Goal: Answer question/provide support

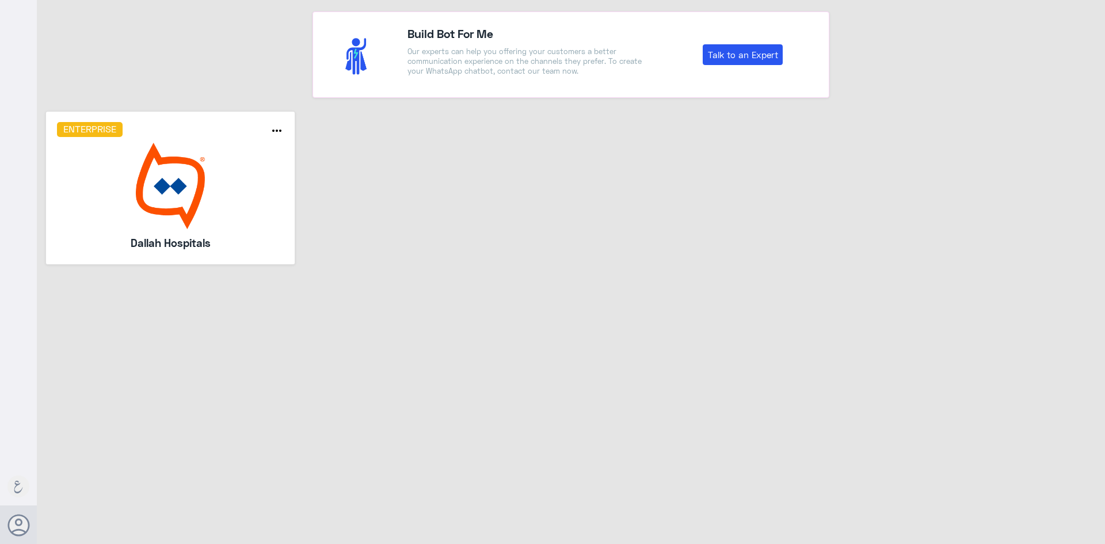
click at [178, 186] on img at bounding box center [170, 186] width 227 height 86
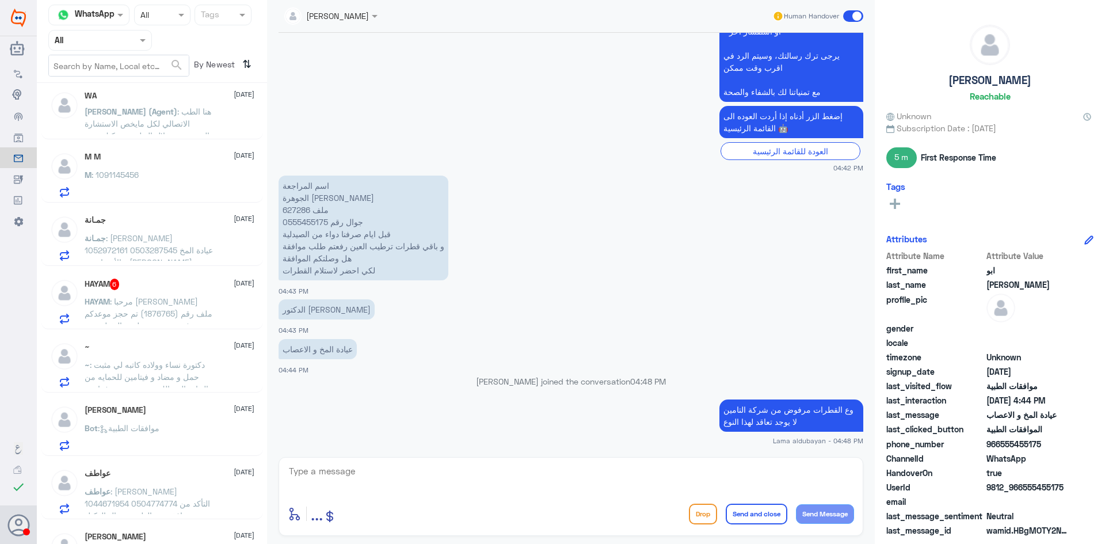
scroll to position [857, 0]
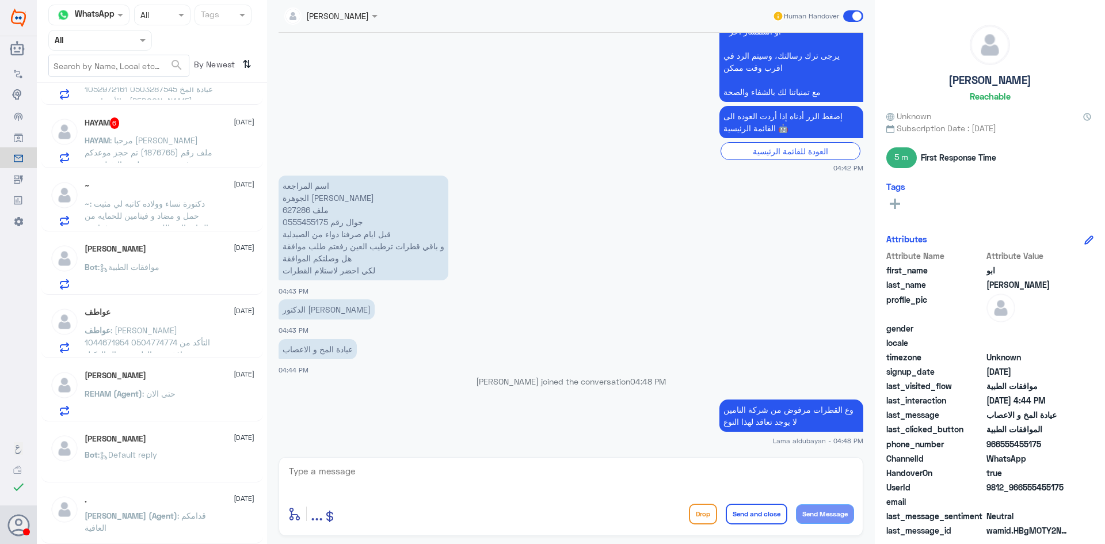
click at [166, 144] on span ": مرحبا [PERSON_NAME] ملف رقم (1876765) تم حجز موعدكم في مستشفى دلـه - النخيل م…" at bounding box center [149, 218] width 128 height 167
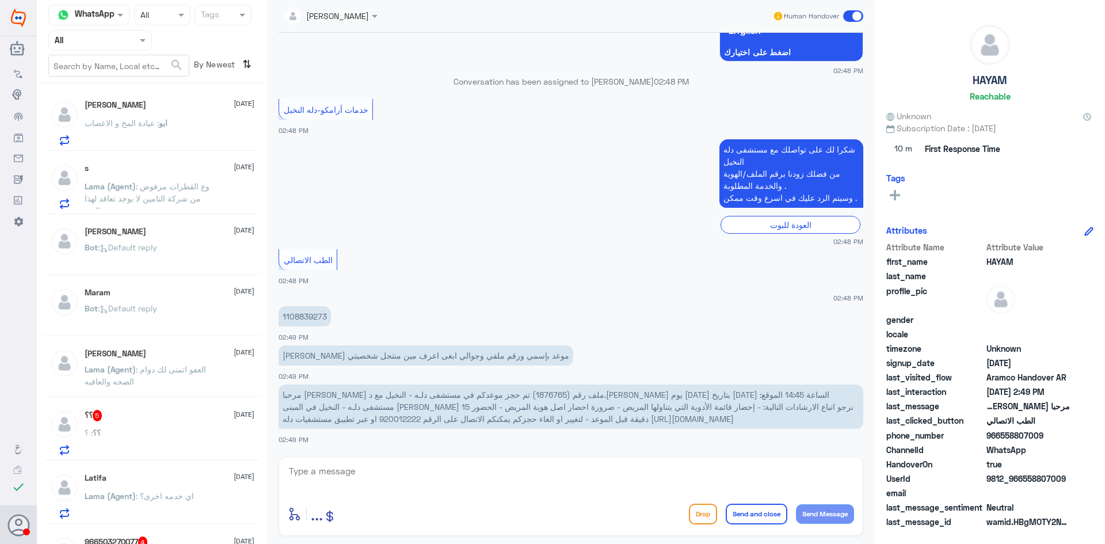
scroll to position [230, 0]
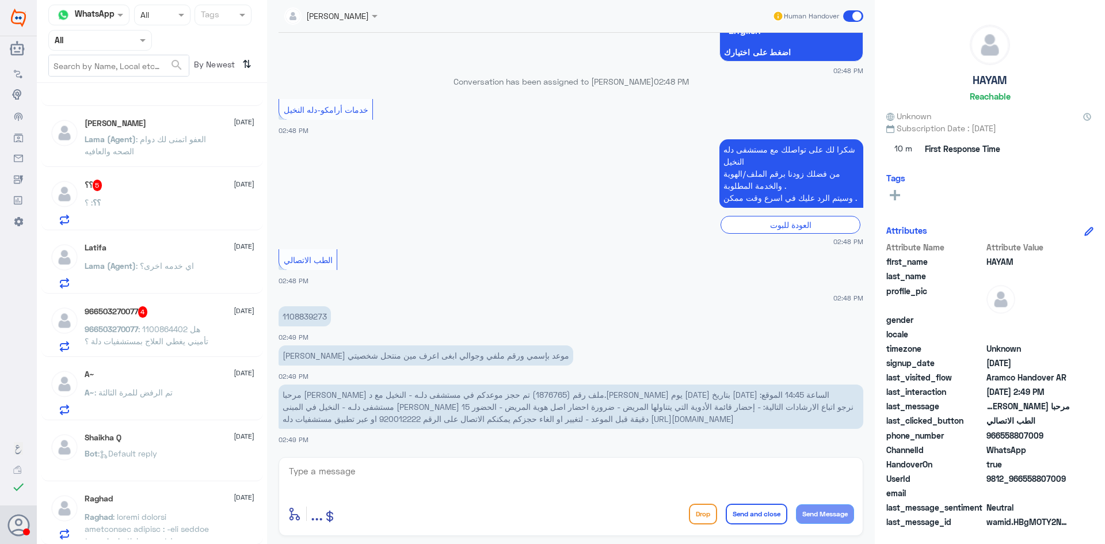
click at [165, 310] on div "966503270077 4 [DATE]" at bounding box center [170, 312] width 170 height 12
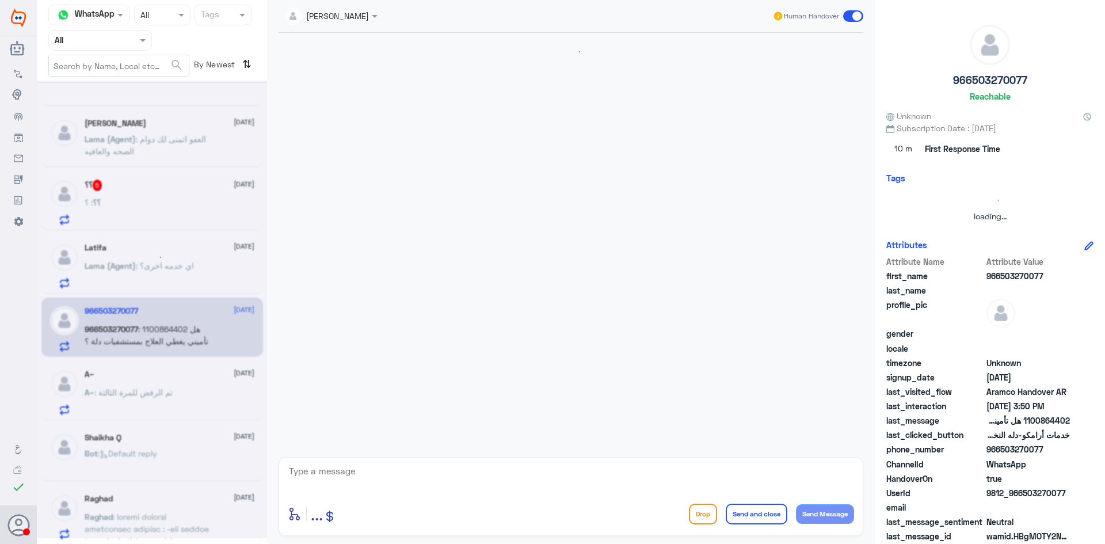
scroll to position [182, 0]
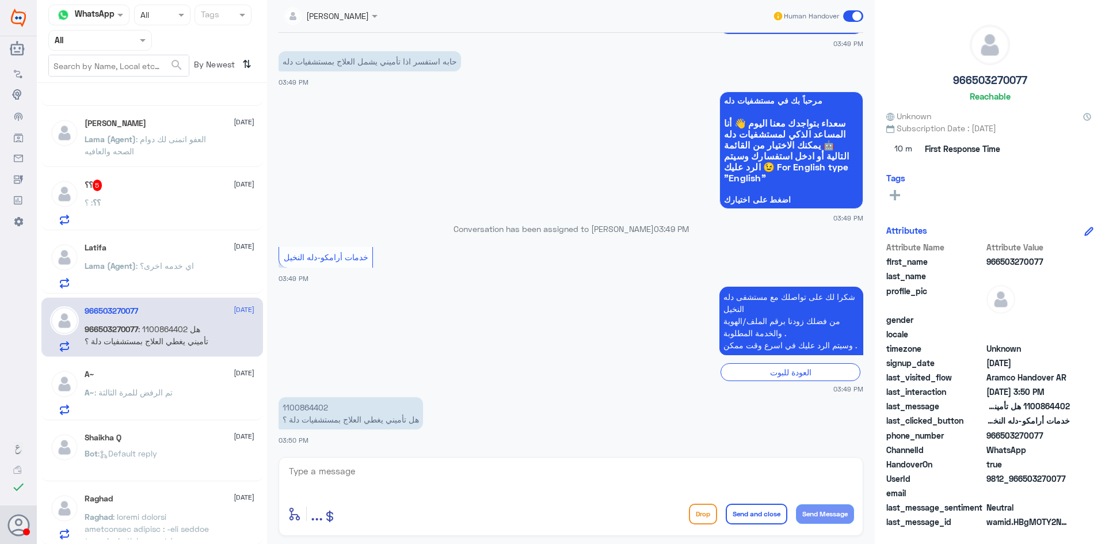
click at [316, 407] on p "1100864402 هل تأميني يغطي العلاج بمستشفيات دلة ؟" at bounding box center [350, 413] width 144 height 32
copy p "1100864402"
click at [395, 473] on textarea at bounding box center [571, 477] width 566 height 28
type textarea "h"
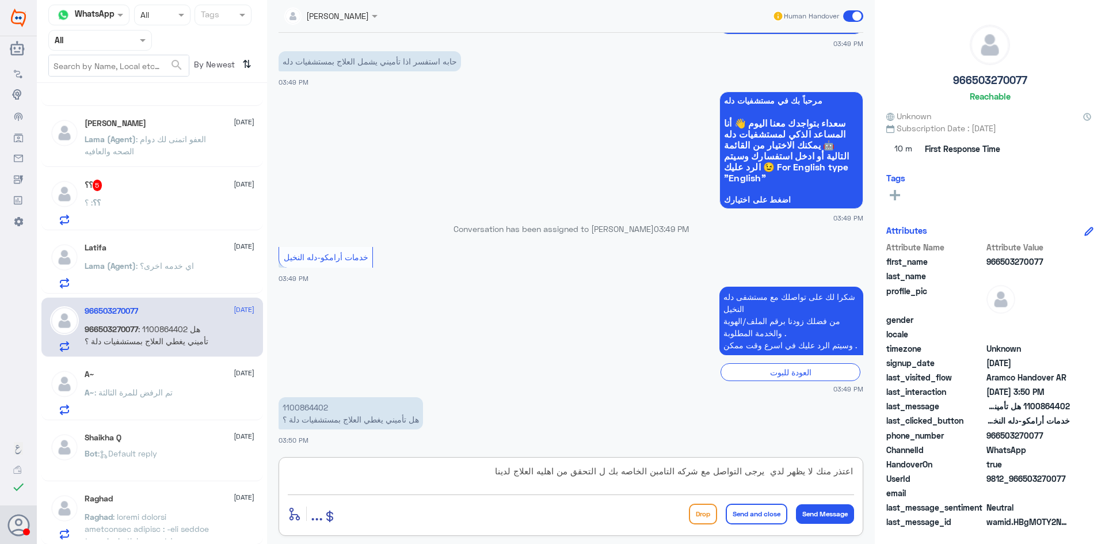
type textarea "اعتذر منك لا يظهر لدي يرجى التواصل مع شركه التامبن الخاصه بك ل التحقق من اهليه …"
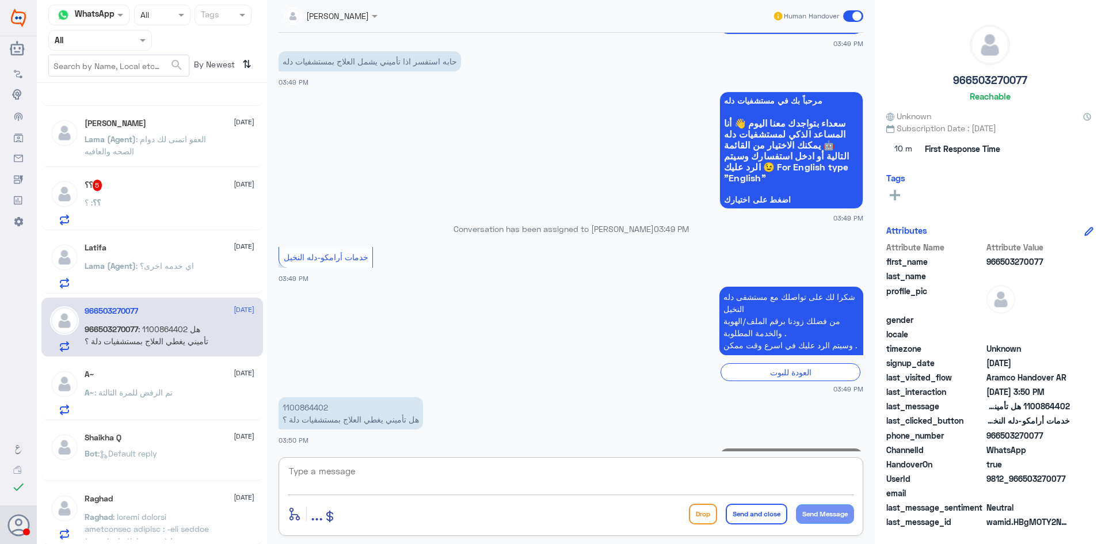
scroll to position [243, 0]
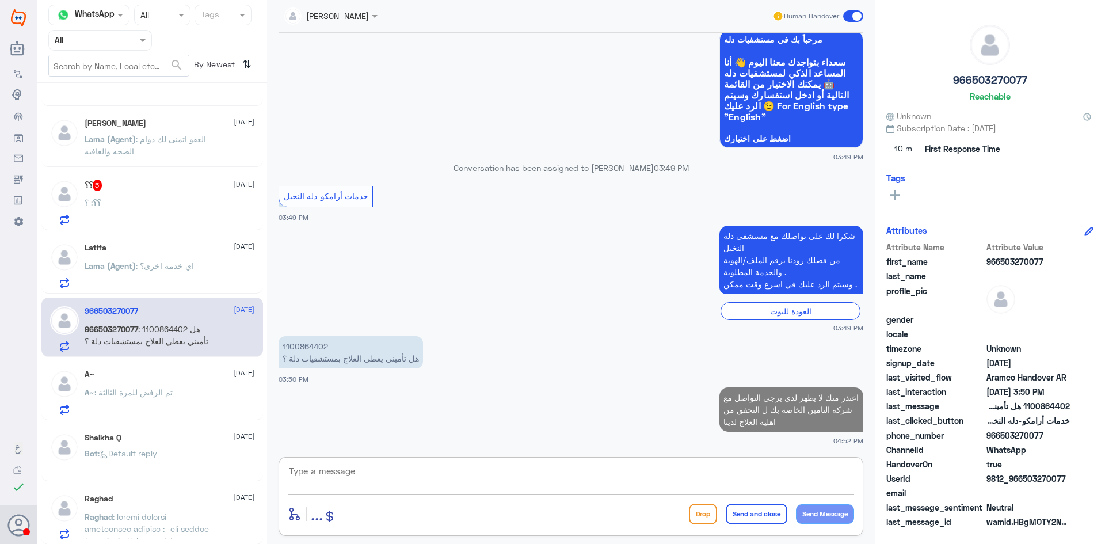
click at [110, 185] on div "؟؟ 5 [DATE]" at bounding box center [170, 186] width 170 height 12
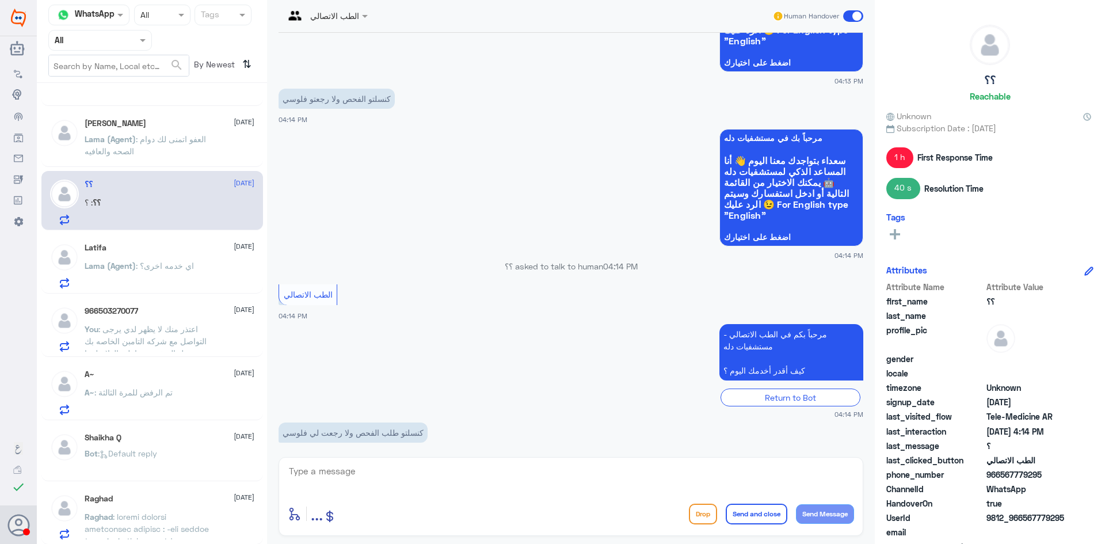
scroll to position [914, 0]
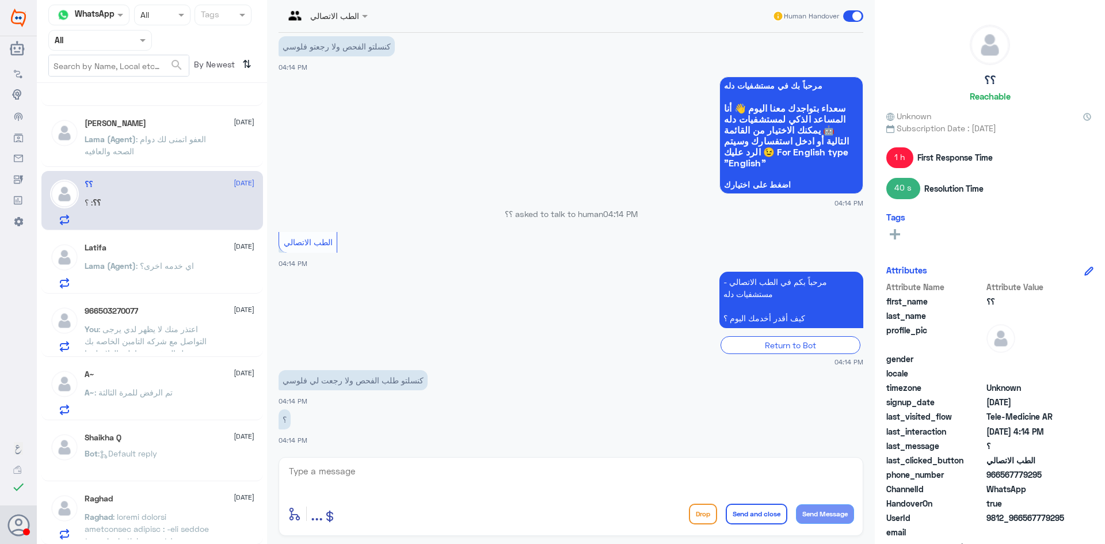
click at [147, 40] on span at bounding box center [144, 40] width 14 height 12
click at [104, 127] on Team "Your Team" at bounding box center [93, 128] width 39 height 10
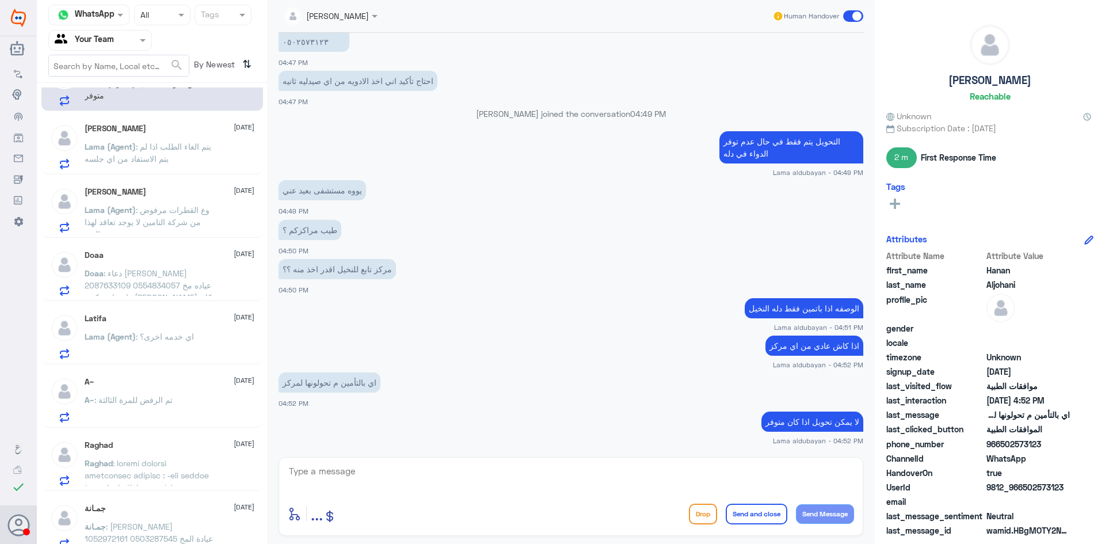
scroll to position [58, 0]
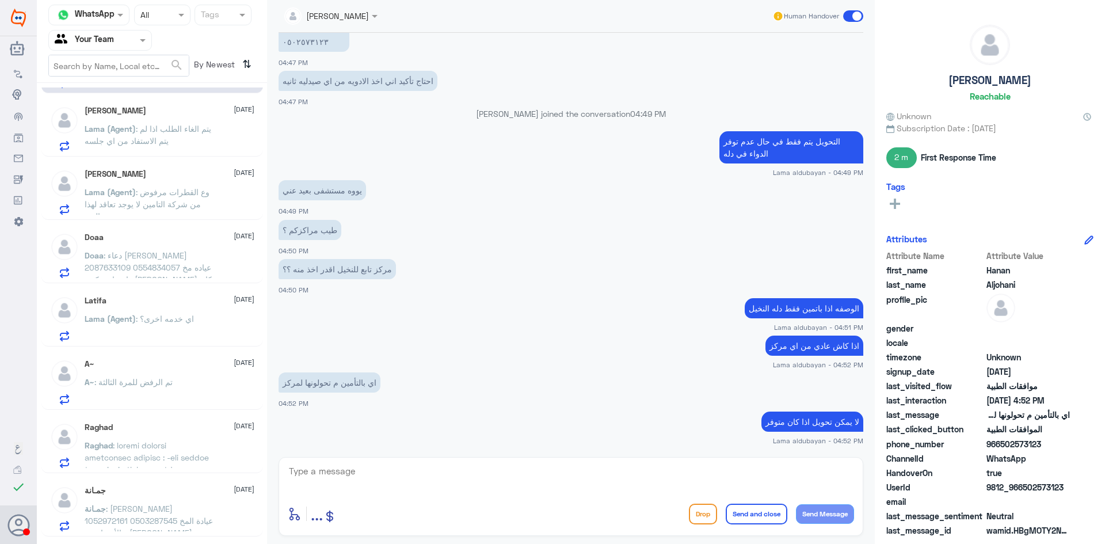
click at [178, 257] on span ": دعاء [PERSON_NAME] 2087633109 0554834057 عياده مخ واعصاب دكتور [PERSON_NAME] …" at bounding box center [148, 291] width 127 height 82
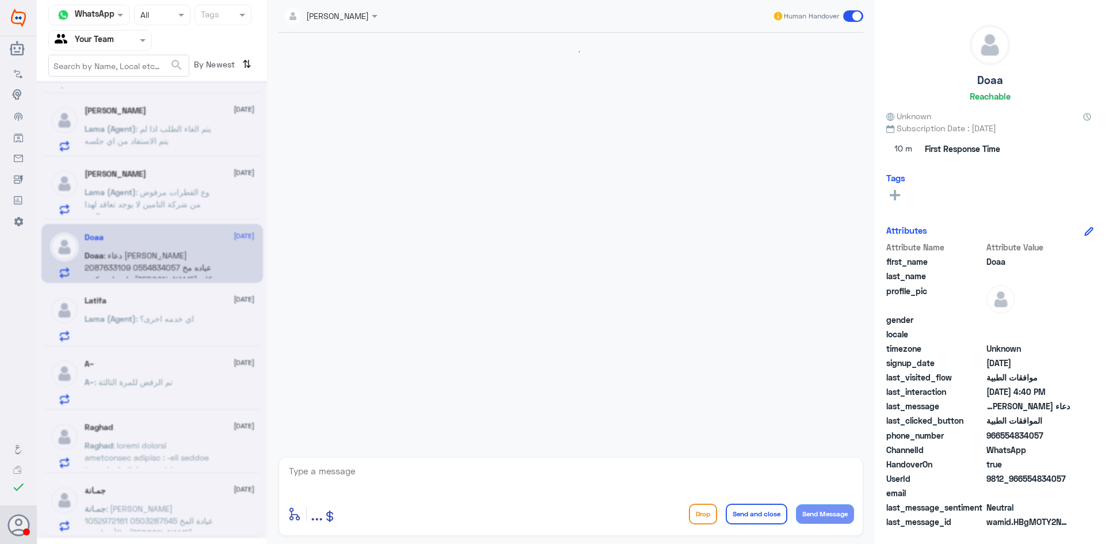
scroll to position [1105, 0]
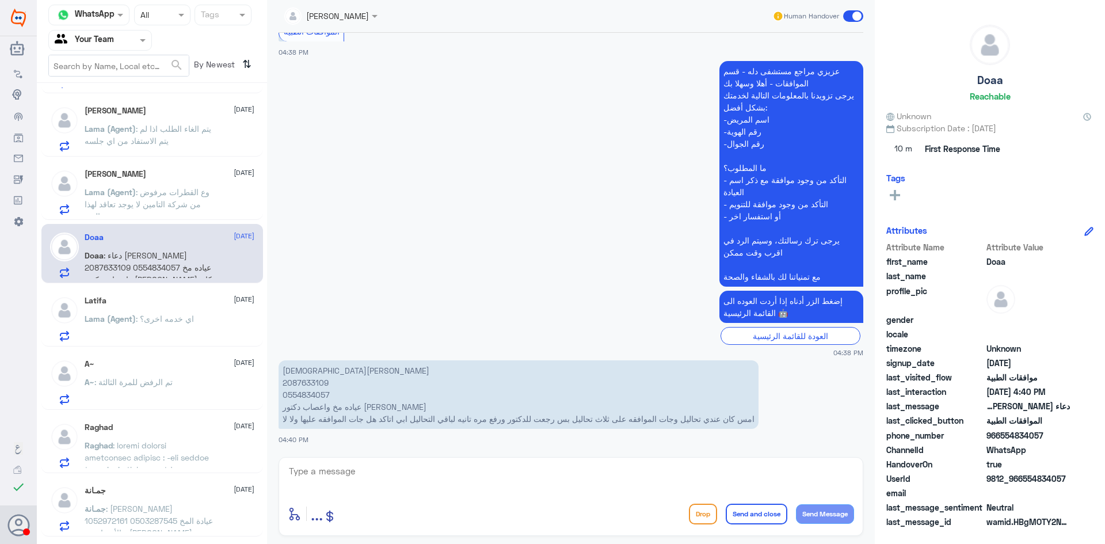
click at [303, 395] on p "دعاء [PERSON_NAME] 2087633109 0554834057 عياده مخ واعصاب دكتور [PERSON_NAME] كا…" at bounding box center [518, 394] width 480 height 68
click at [307, 379] on p "دعاء [PERSON_NAME] 2087633109 0554834057 عياده مخ واعصاب دكتور [PERSON_NAME] كا…" at bounding box center [518, 394] width 480 height 68
copy p "2087633109"
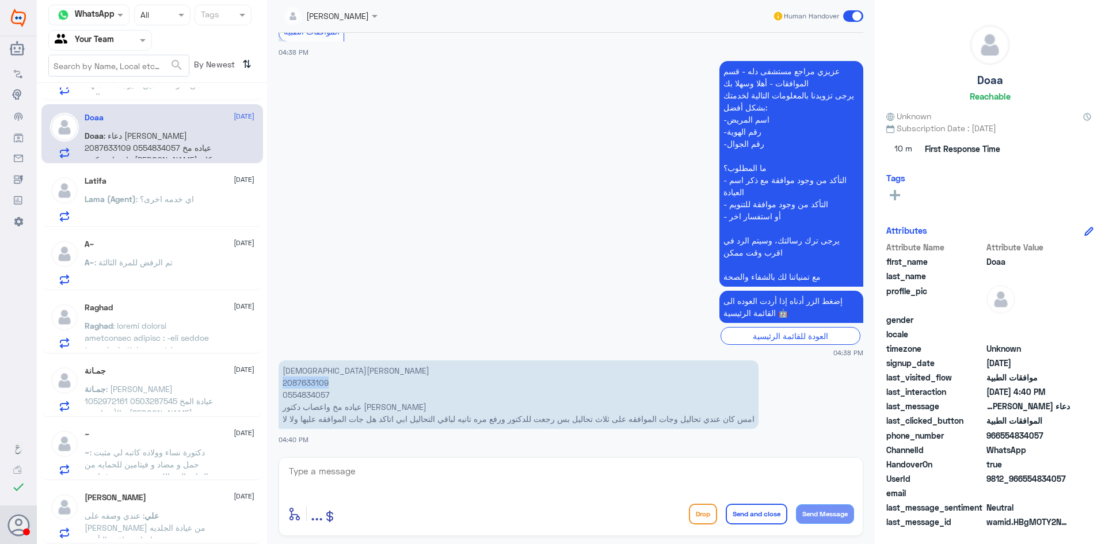
scroll to position [0, 0]
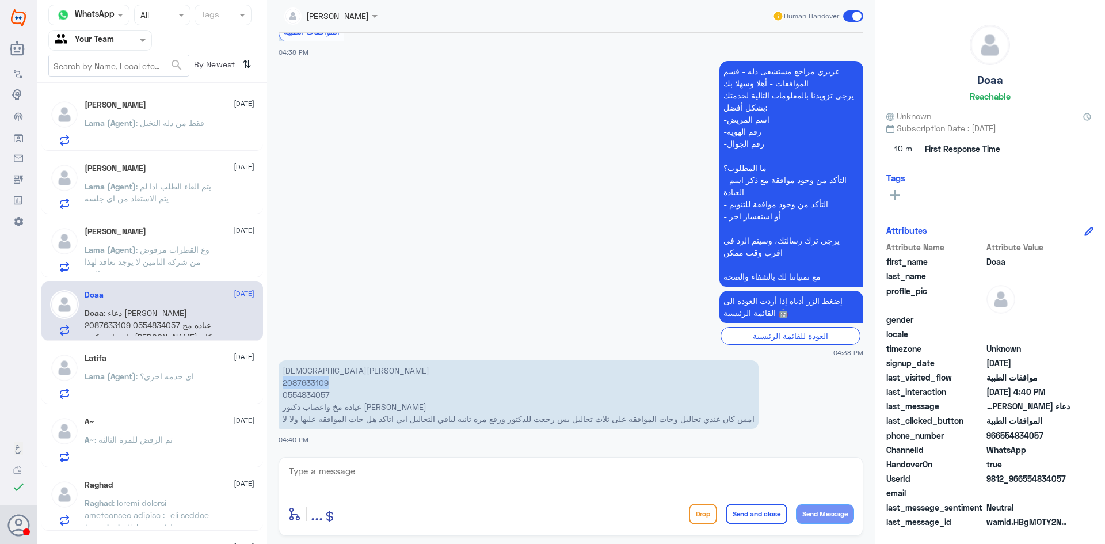
click at [150, 122] on span ": فقط من دله النخيل" at bounding box center [170, 123] width 68 height 10
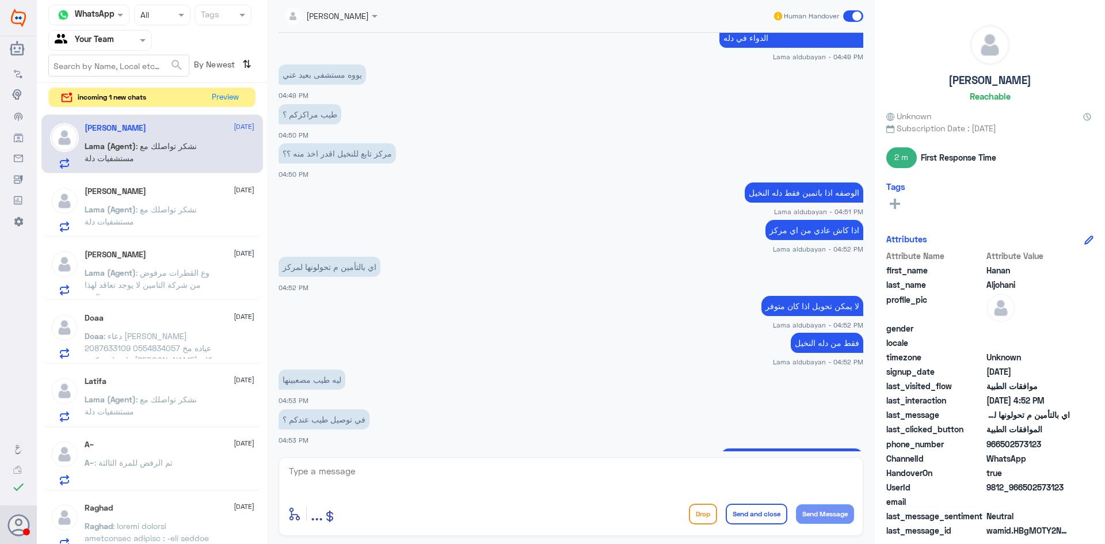
scroll to position [907, 0]
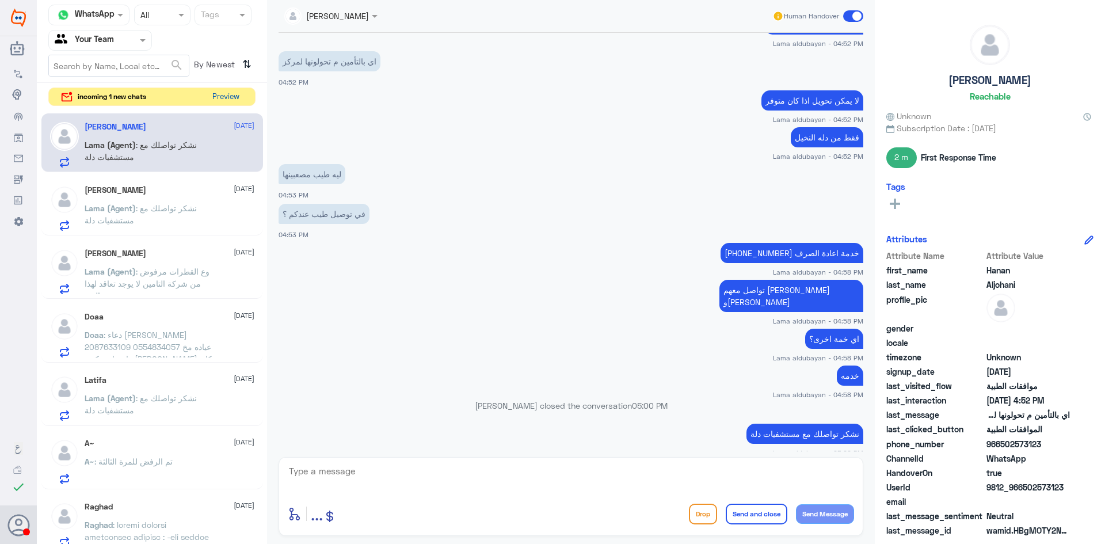
click at [226, 97] on button "Preview" at bounding box center [226, 97] width 36 height 18
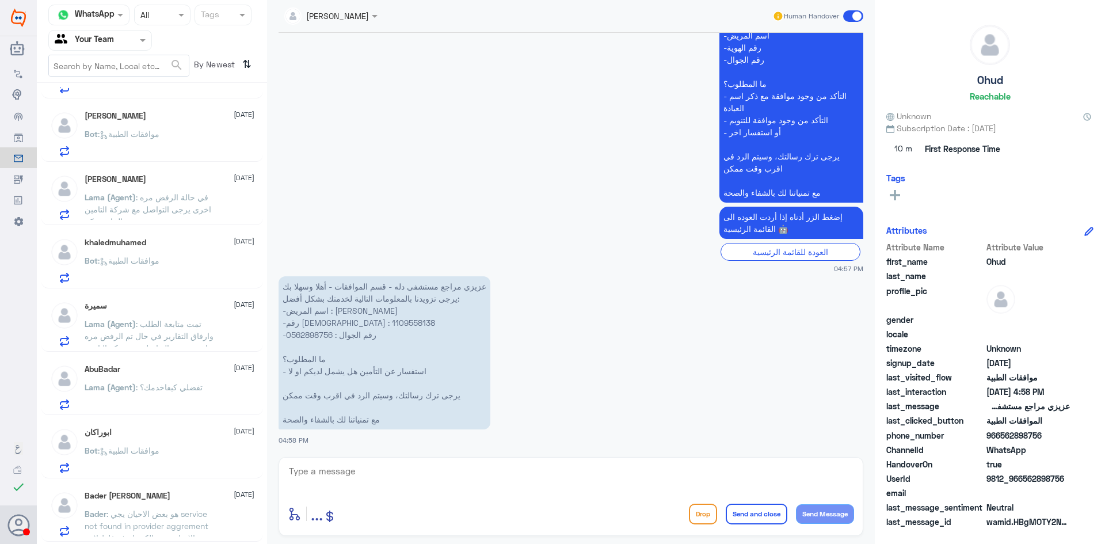
scroll to position [810, 0]
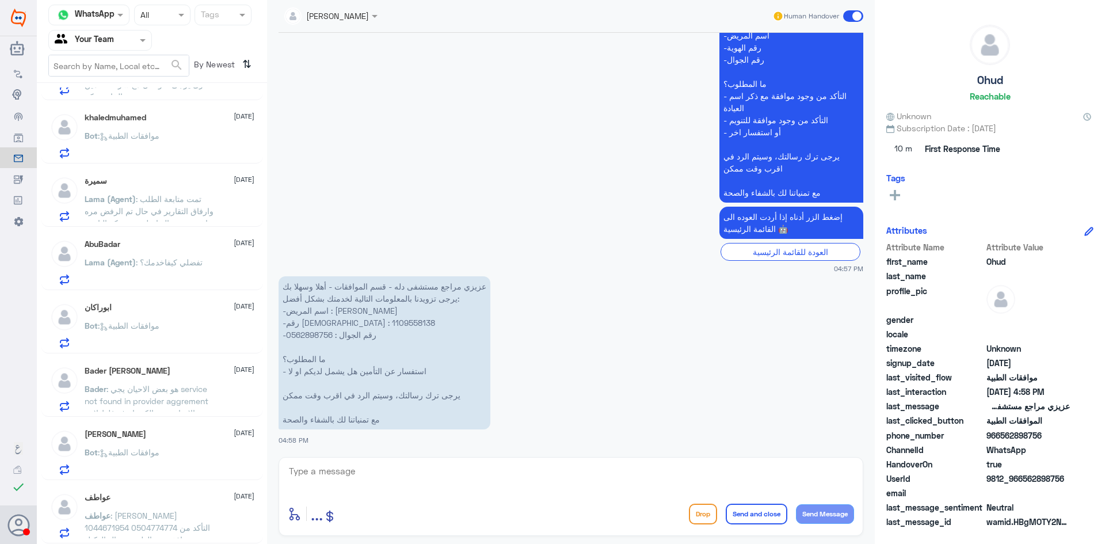
click at [129, 389] on span ": هو بعض الاحيان يجي service not found in provider aggrement بعض الاحيان يجي ال…" at bounding box center [149, 419] width 129 height 70
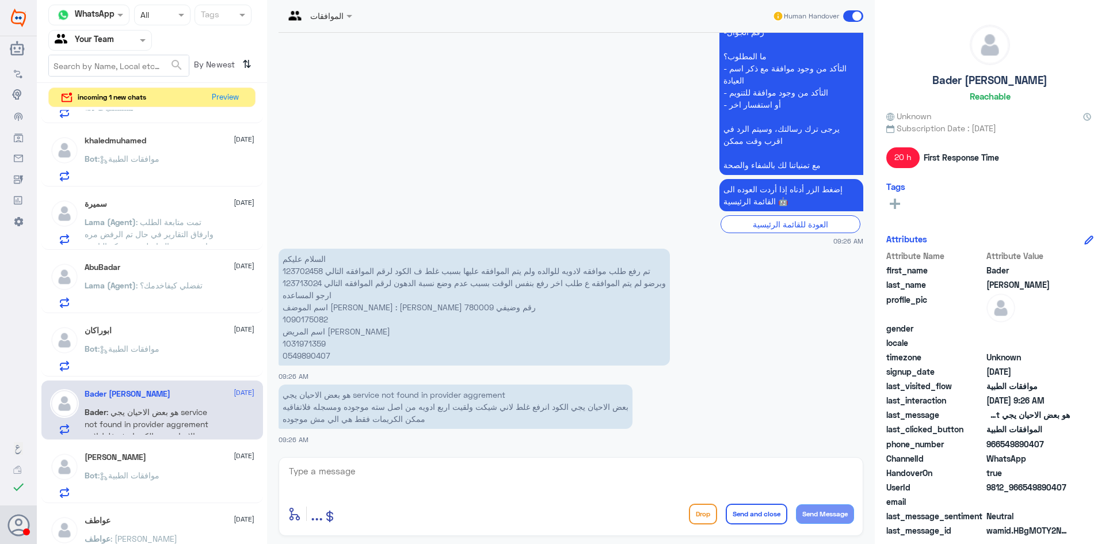
scroll to position [1327, 0]
